Goal: Task Accomplishment & Management: Use online tool/utility

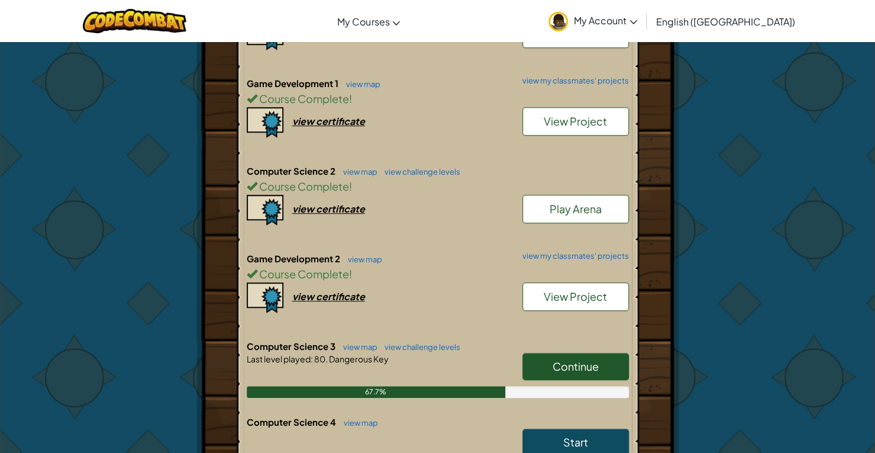
scroll to position [331, 0]
click at [578, 289] on span "View Project" at bounding box center [575, 296] width 63 height 14
